Goal: Use online tool/utility: Utilize a website feature to perform a specific function

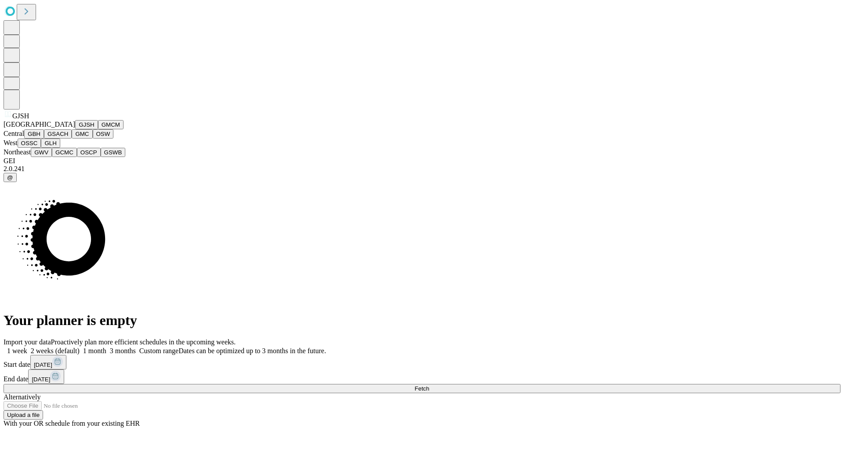
click at [75, 129] on button "GJSH" at bounding box center [86, 124] width 23 height 9
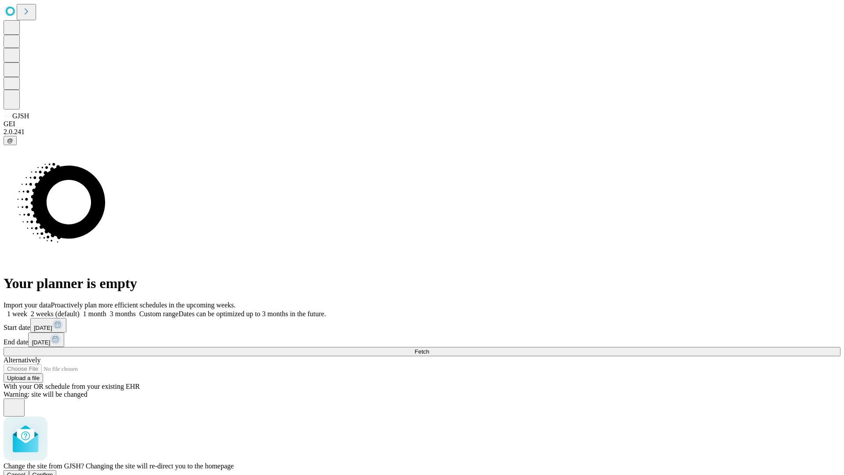
click at [53, 471] on span "Confirm" at bounding box center [43, 474] width 21 height 7
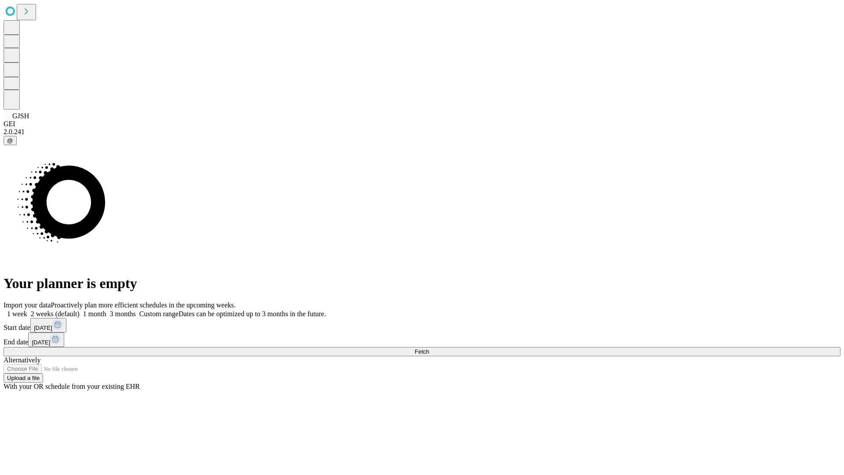
click at [80, 310] on label "2 weeks (default)" at bounding box center [53, 313] width 52 height 7
click at [429, 348] on span "Fetch" at bounding box center [421, 351] width 15 height 7
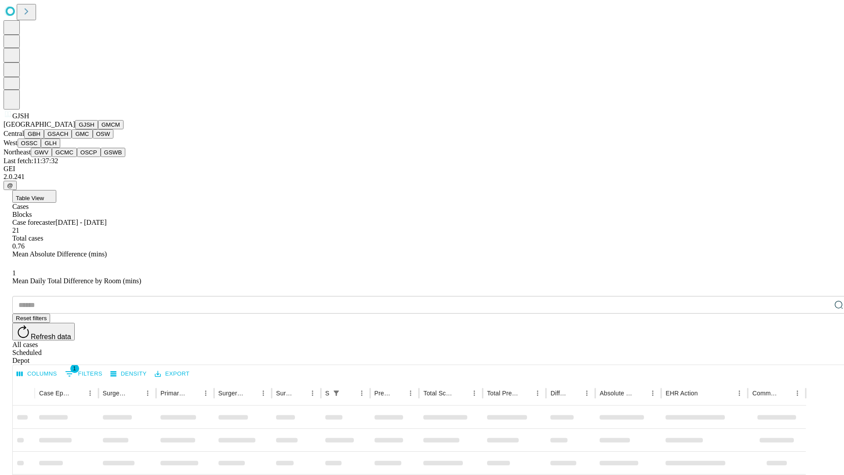
click at [98, 129] on button "GMCM" at bounding box center [110, 124] width 25 height 9
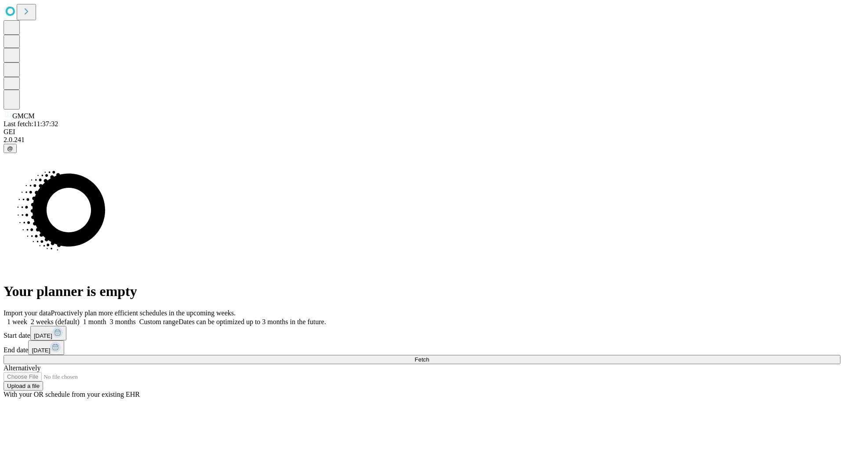
click at [80, 318] on label "2 weeks (default)" at bounding box center [53, 321] width 52 height 7
click at [429, 356] on span "Fetch" at bounding box center [421, 359] width 15 height 7
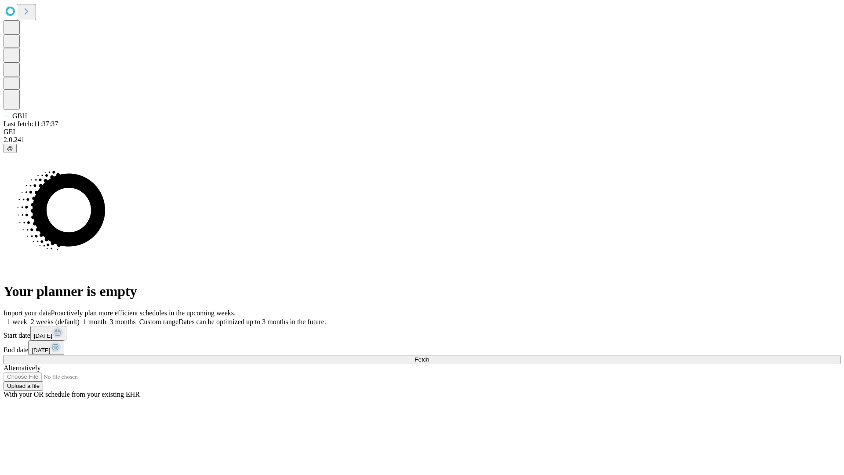
click at [80, 318] on label "2 weeks (default)" at bounding box center [53, 321] width 52 height 7
click at [429, 356] on span "Fetch" at bounding box center [421, 359] width 15 height 7
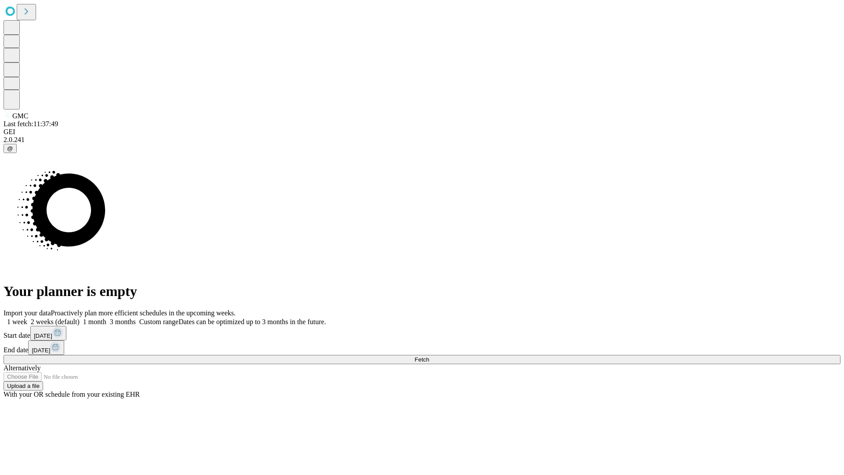
click at [80, 318] on label "2 weeks (default)" at bounding box center [53, 321] width 52 height 7
click at [429, 356] on span "Fetch" at bounding box center [421, 359] width 15 height 7
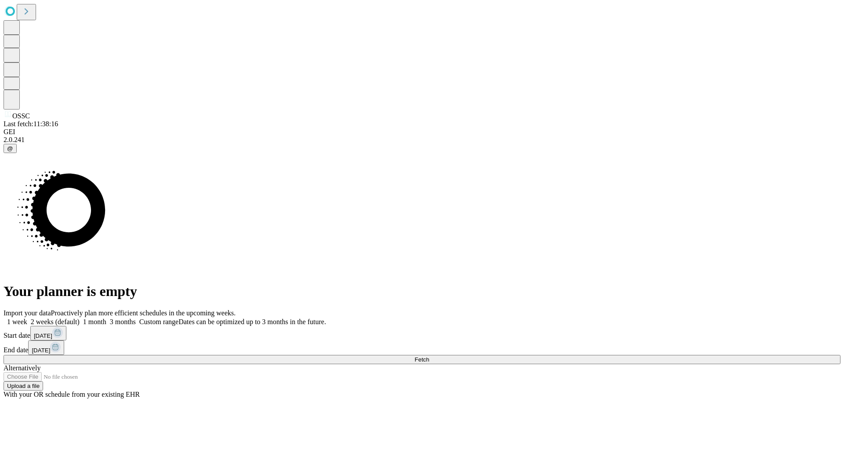
click at [80, 318] on label "2 weeks (default)" at bounding box center [53, 321] width 52 height 7
click at [429, 356] on span "Fetch" at bounding box center [421, 359] width 15 height 7
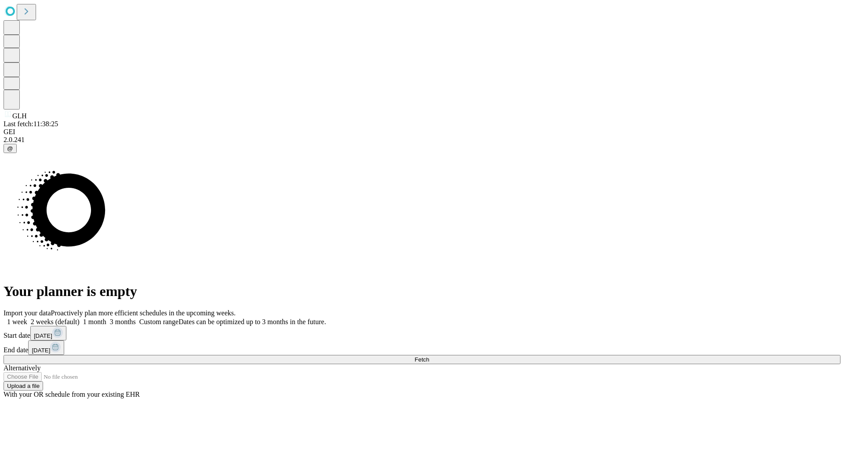
click at [80, 318] on label "2 weeks (default)" at bounding box center [53, 321] width 52 height 7
click at [429, 356] on span "Fetch" at bounding box center [421, 359] width 15 height 7
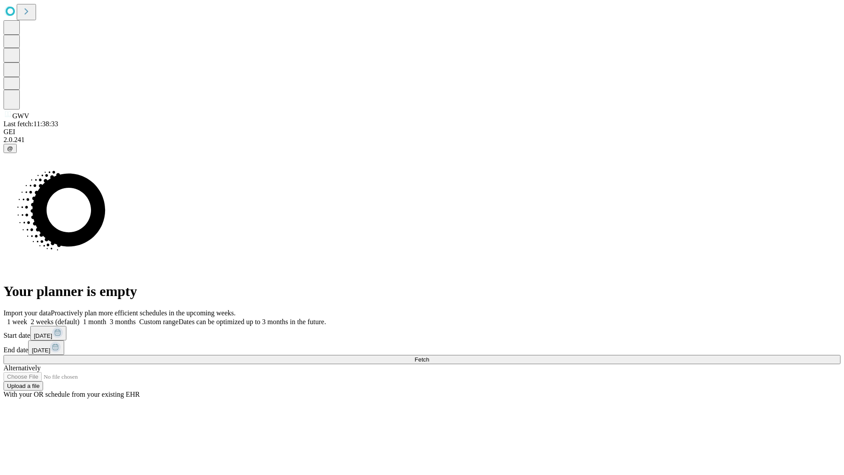
click at [80, 318] on label "2 weeks (default)" at bounding box center [53, 321] width 52 height 7
click at [429, 356] on span "Fetch" at bounding box center [421, 359] width 15 height 7
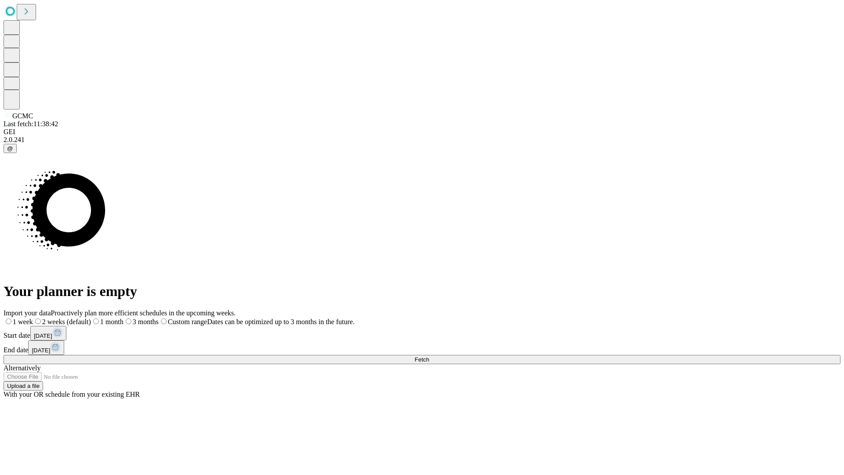
click at [429, 356] on span "Fetch" at bounding box center [421, 359] width 15 height 7
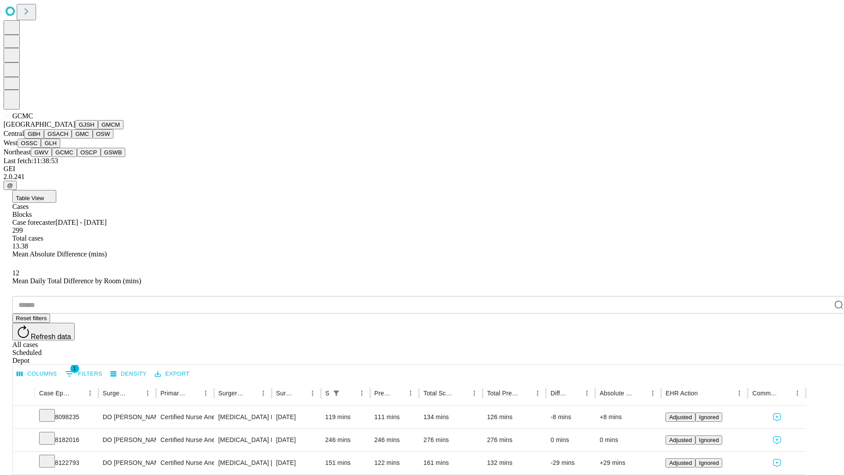
click at [77, 157] on button "OSCP" at bounding box center [89, 152] width 24 height 9
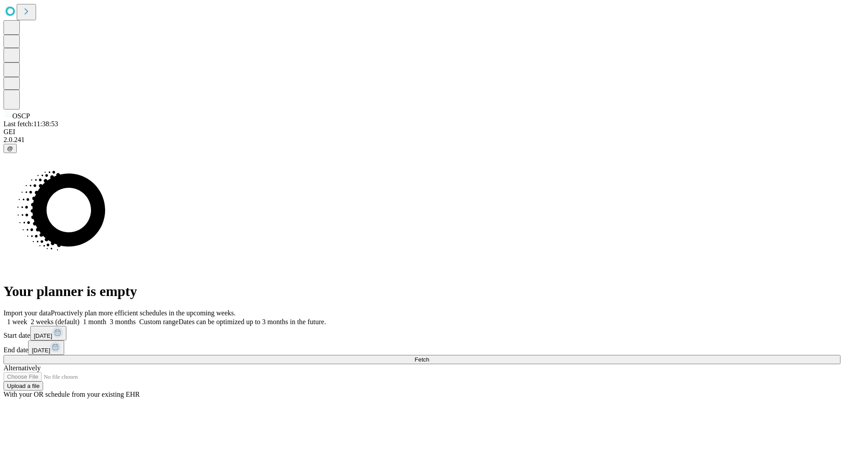
click at [429, 356] on span "Fetch" at bounding box center [421, 359] width 15 height 7
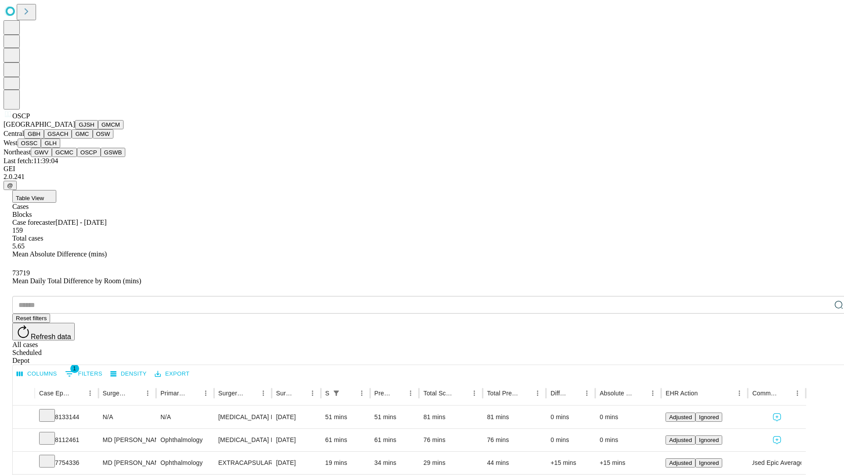
click at [101, 157] on button "GSWB" at bounding box center [113, 152] width 25 height 9
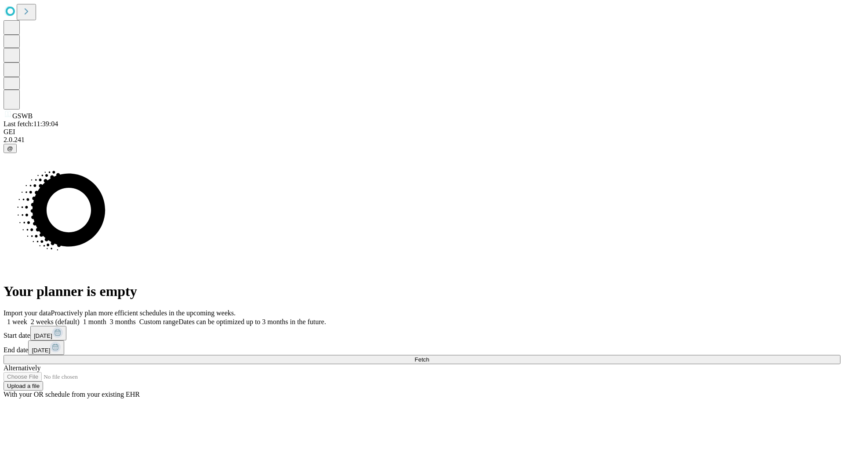
click at [80, 318] on label "2 weeks (default)" at bounding box center [53, 321] width 52 height 7
click at [429, 356] on span "Fetch" at bounding box center [421, 359] width 15 height 7
